Goal: Transaction & Acquisition: Purchase product/service

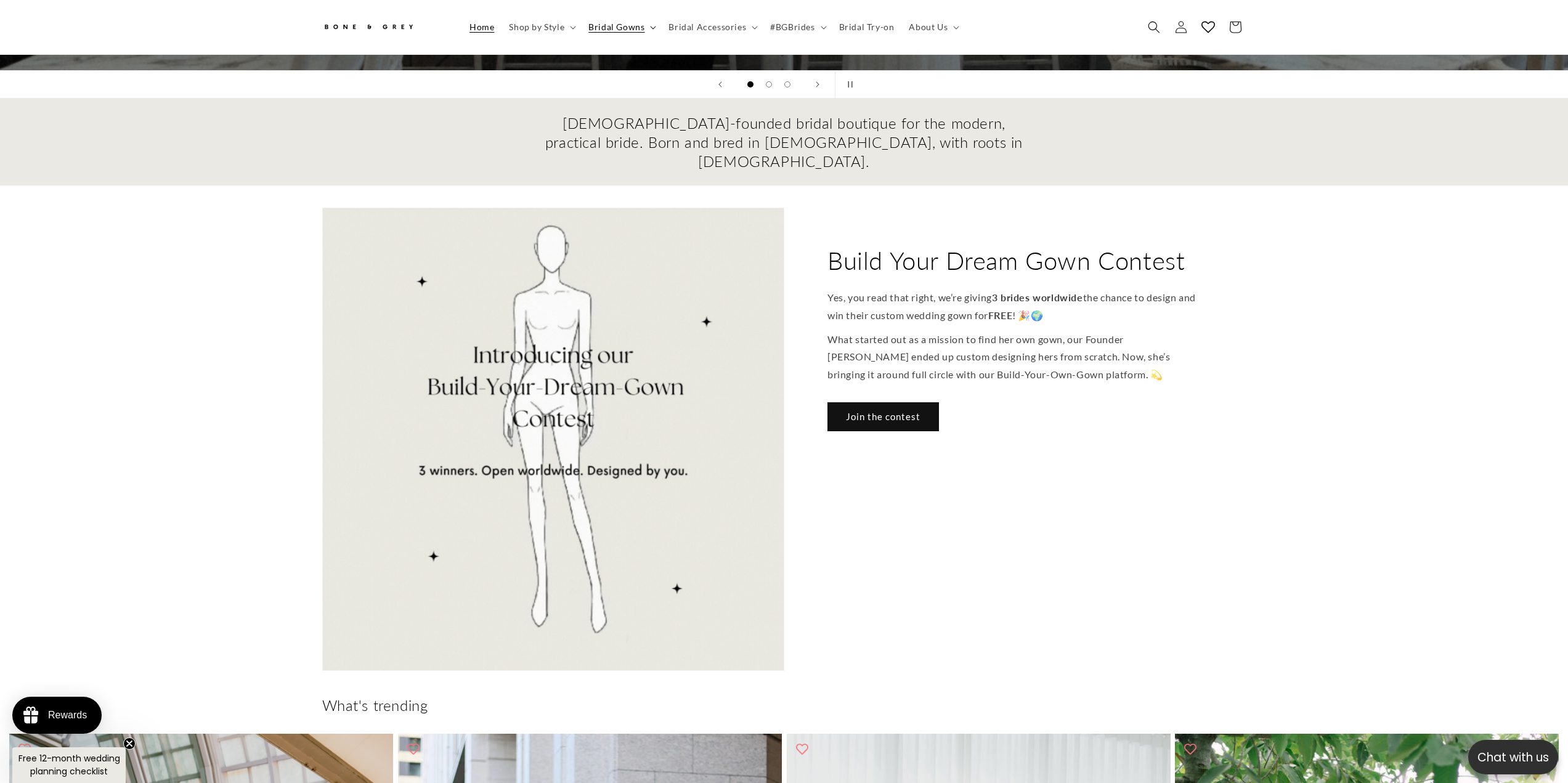
scroll to position [0, 339]
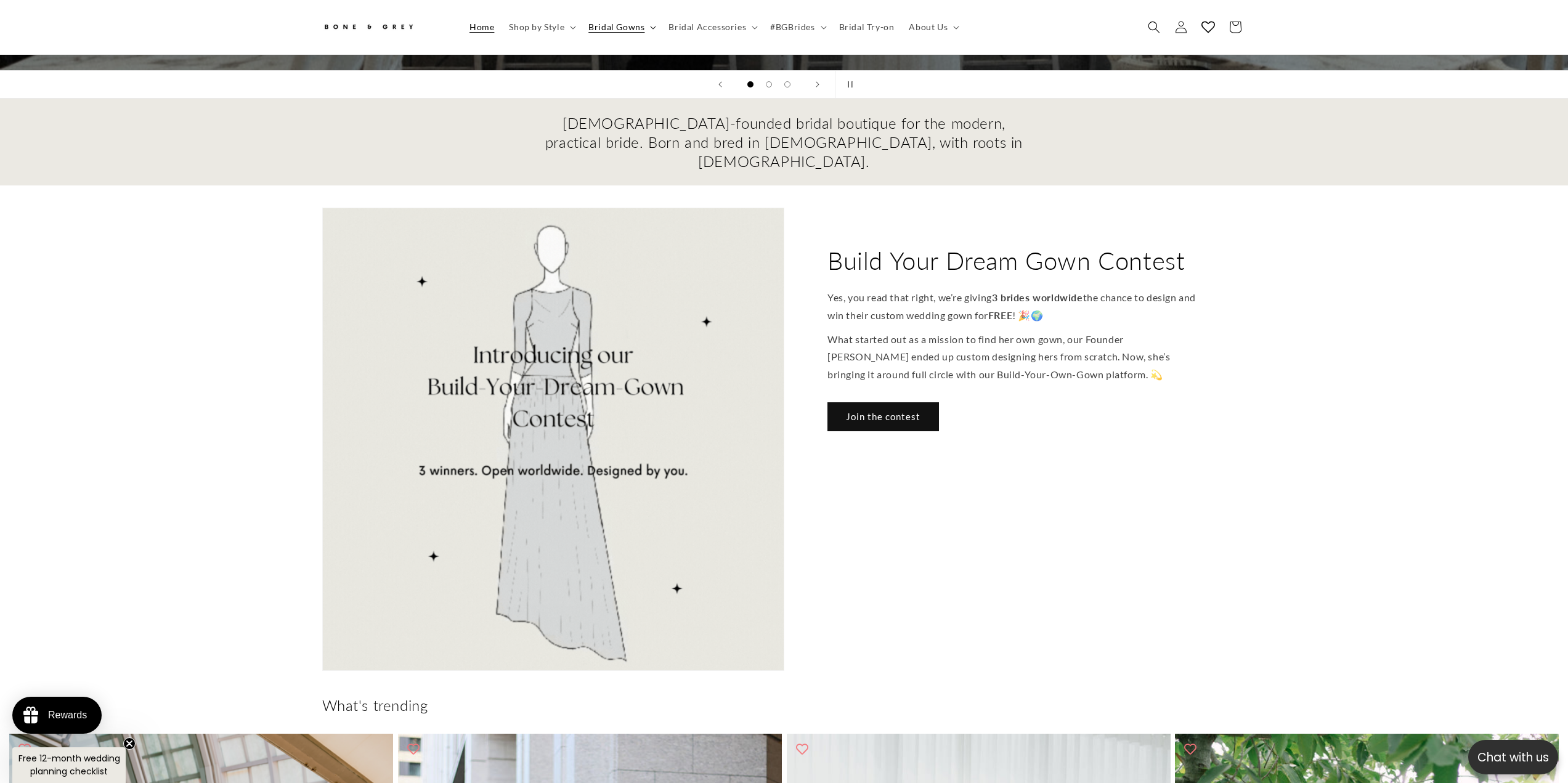
click at [624, 24] on span "Bridal Gowns" at bounding box center [617, 27] width 56 height 11
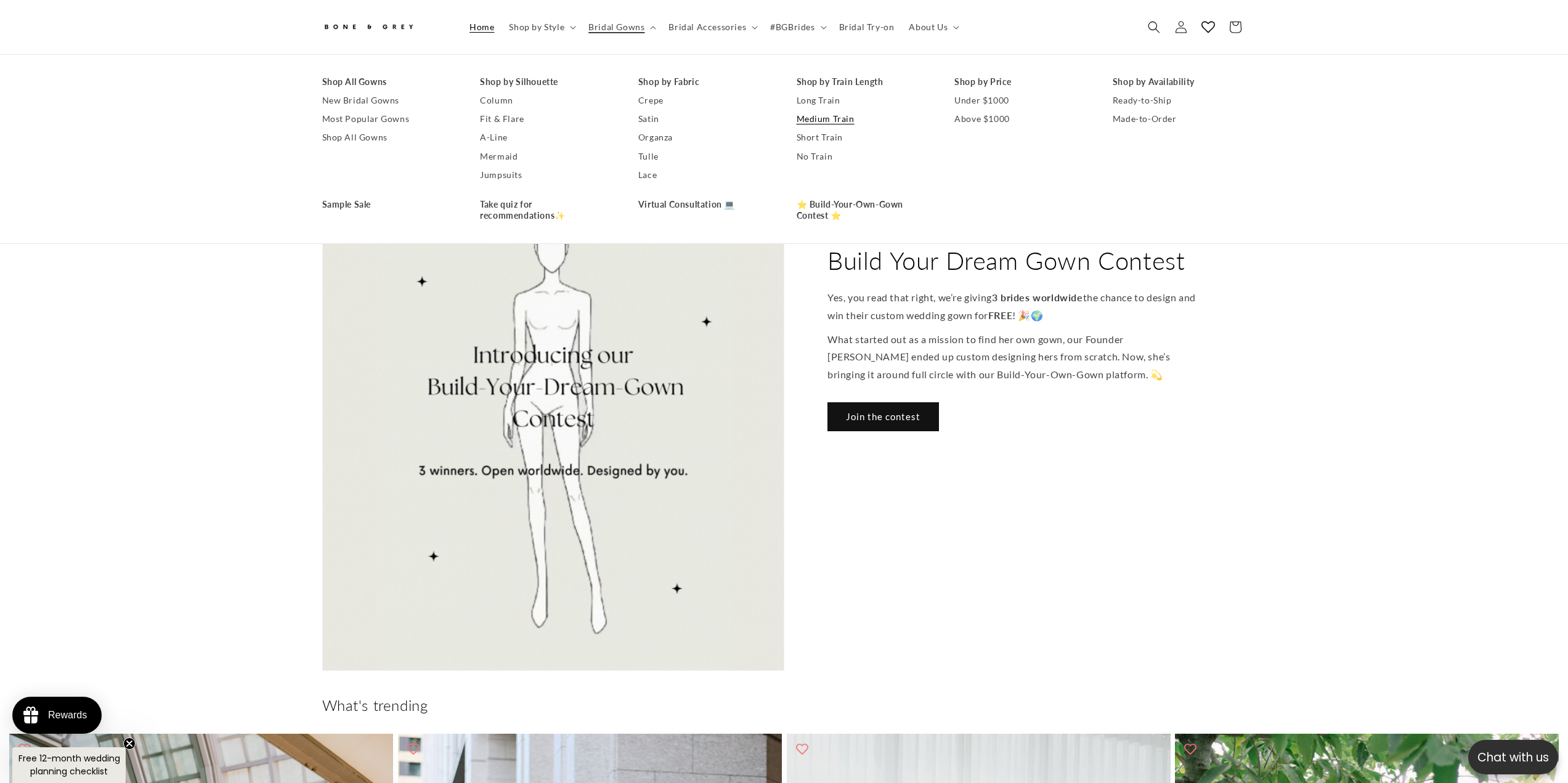
scroll to position [0, 0]
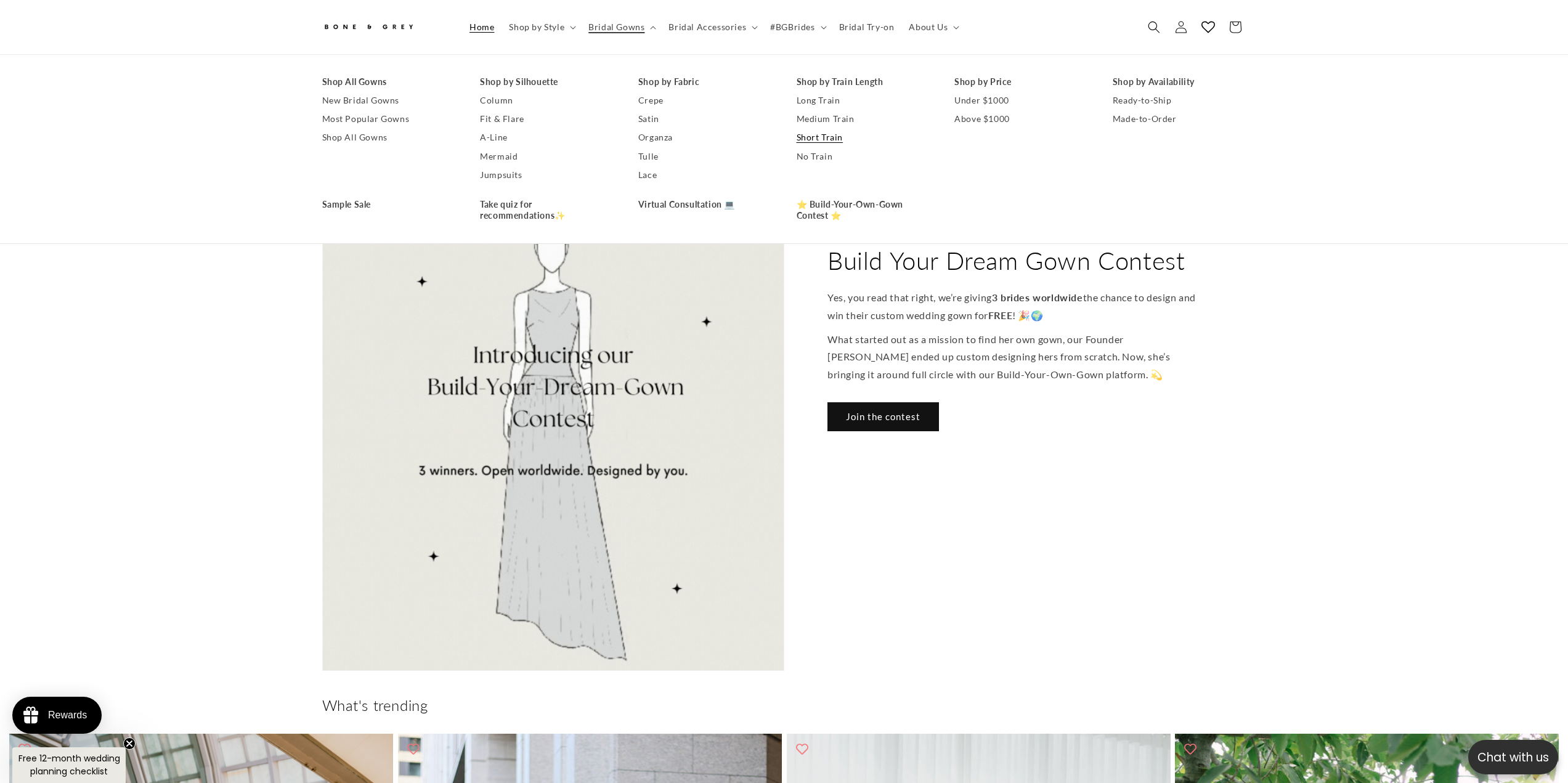
click at [837, 137] on link "Short Train" at bounding box center [864, 138] width 133 height 19
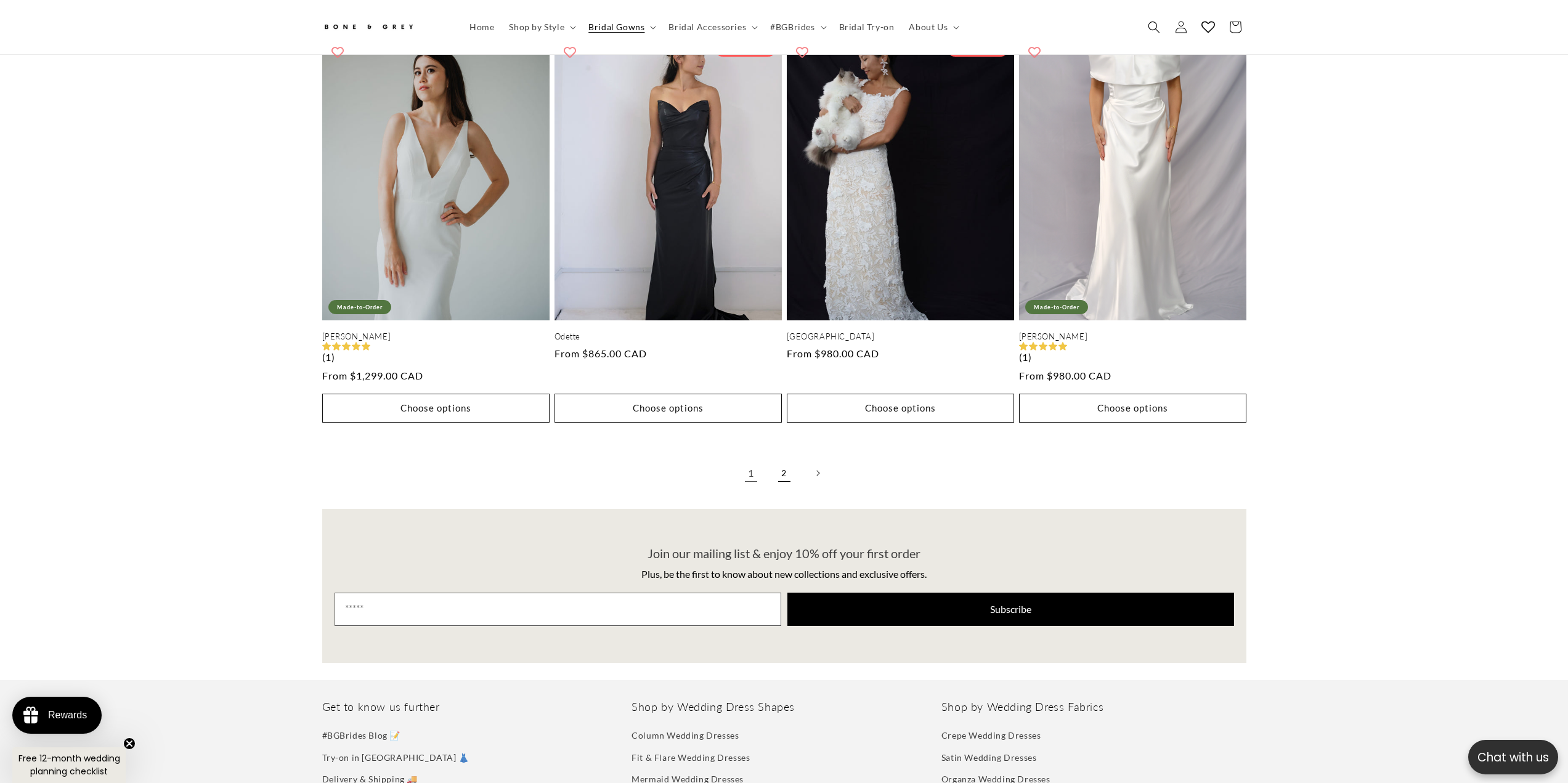
click at [792, 472] on link "2" at bounding box center [784, 473] width 27 height 27
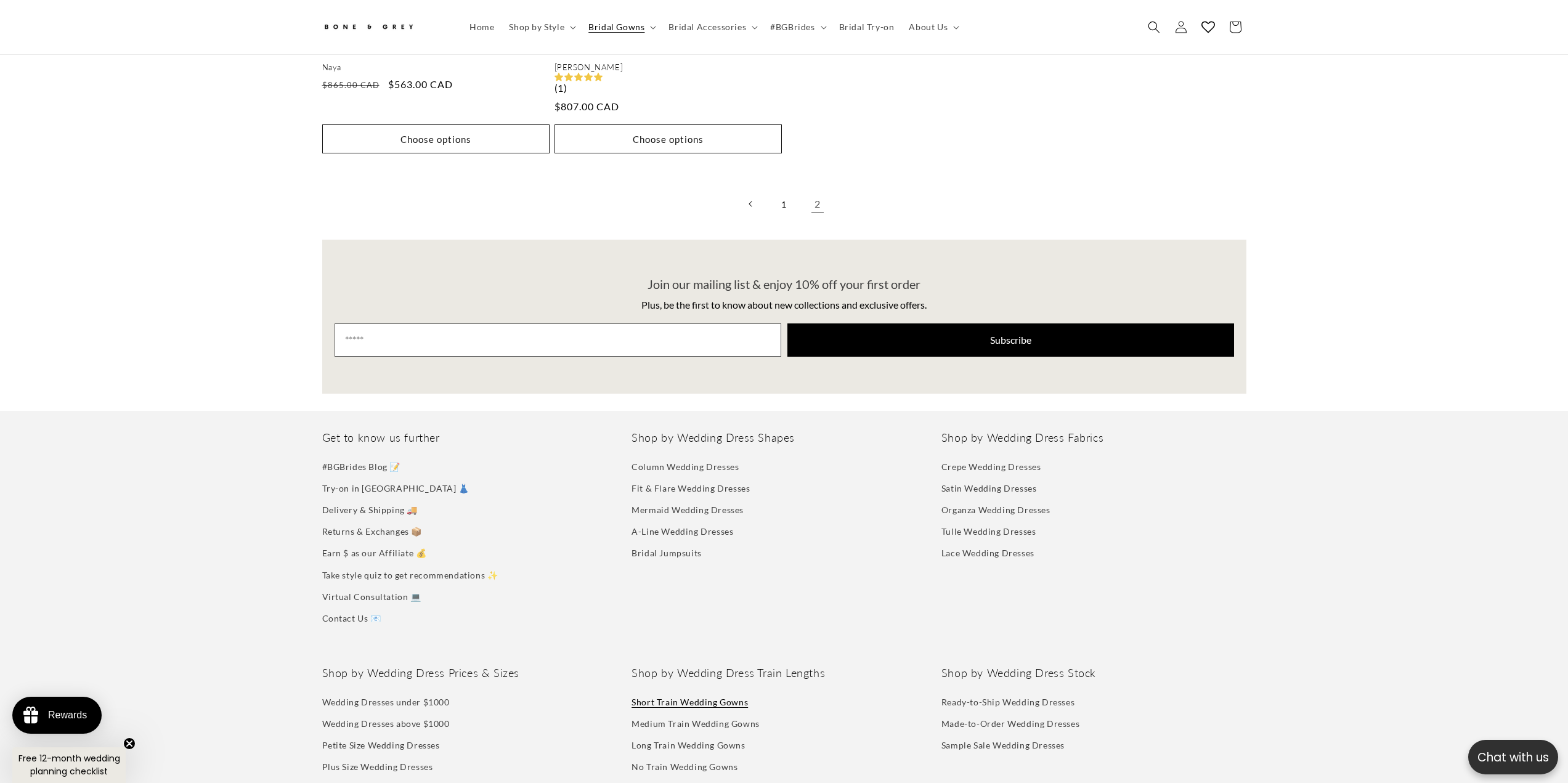
scroll to position [979, 0]
